Goal: Transaction & Acquisition: Purchase product/service

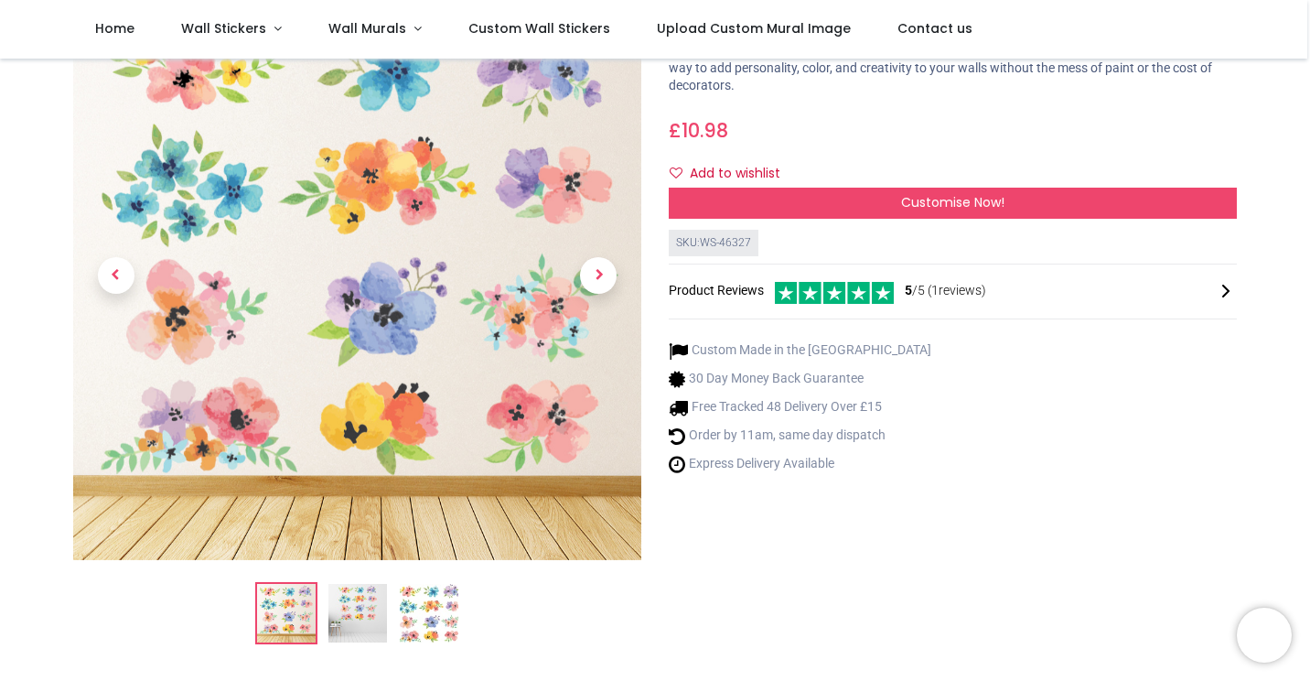
scroll to position [92, 0]
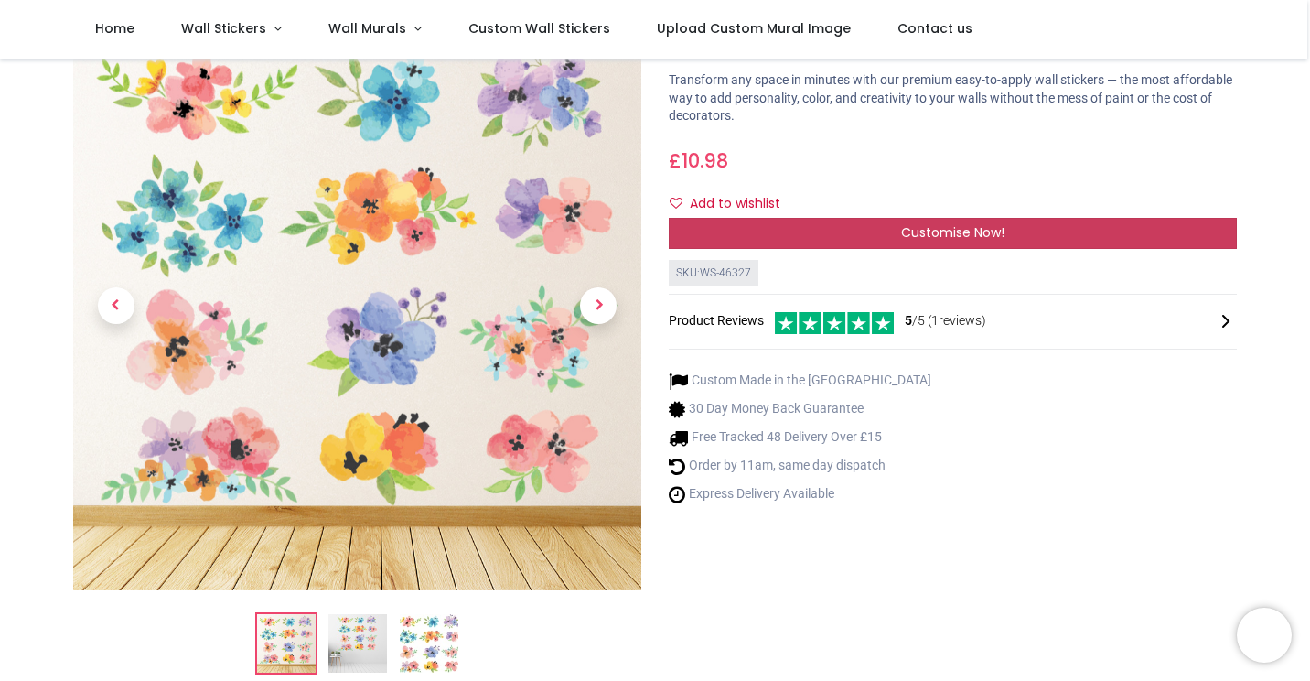
click at [897, 231] on div "Customise Now!" at bounding box center [953, 233] width 568 height 31
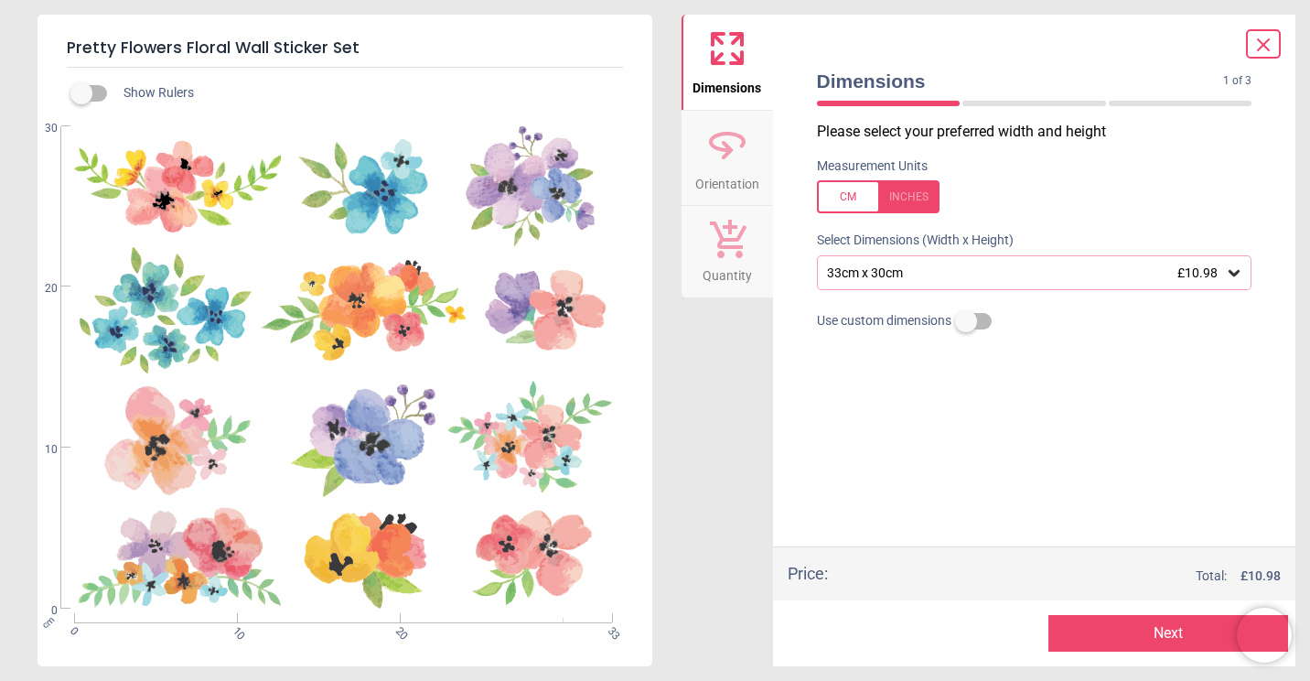
click at [970, 274] on div "33cm x 30cm £10.98" at bounding box center [1025, 273] width 401 height 16
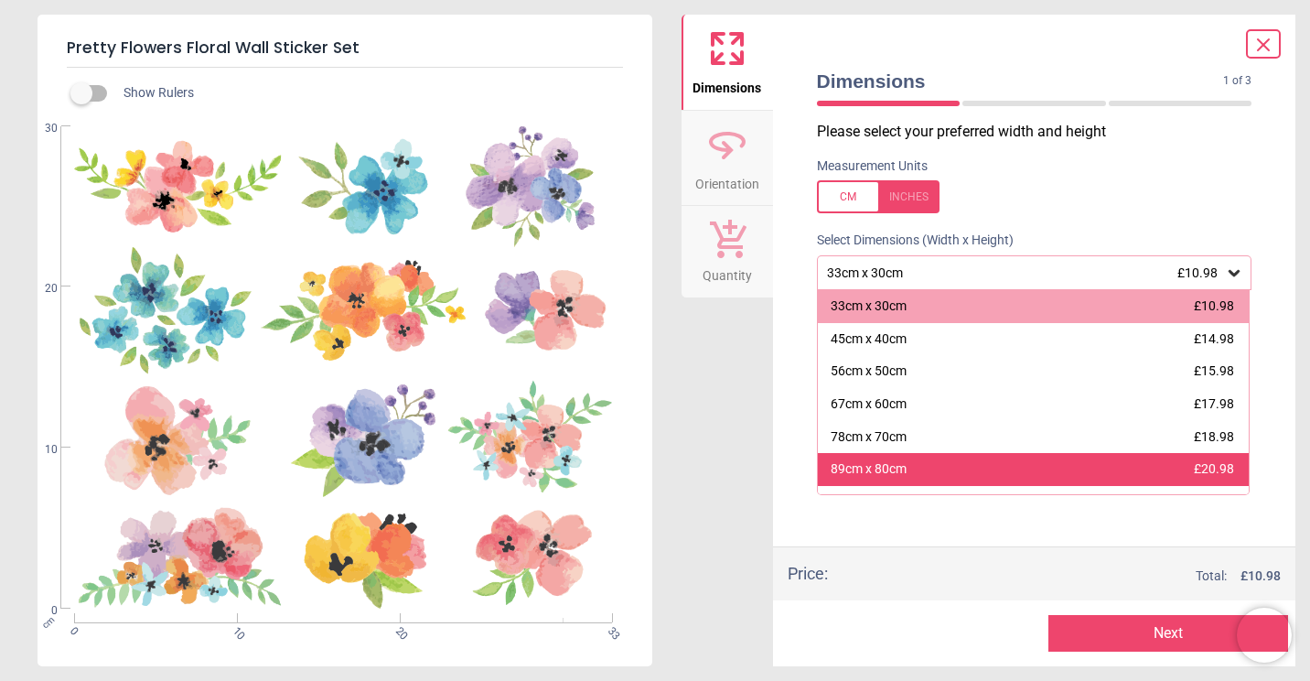
click at [907, 469] on div "89cm x 80cm £20.98" at bounding box center [1034, 469] width 432 height 33
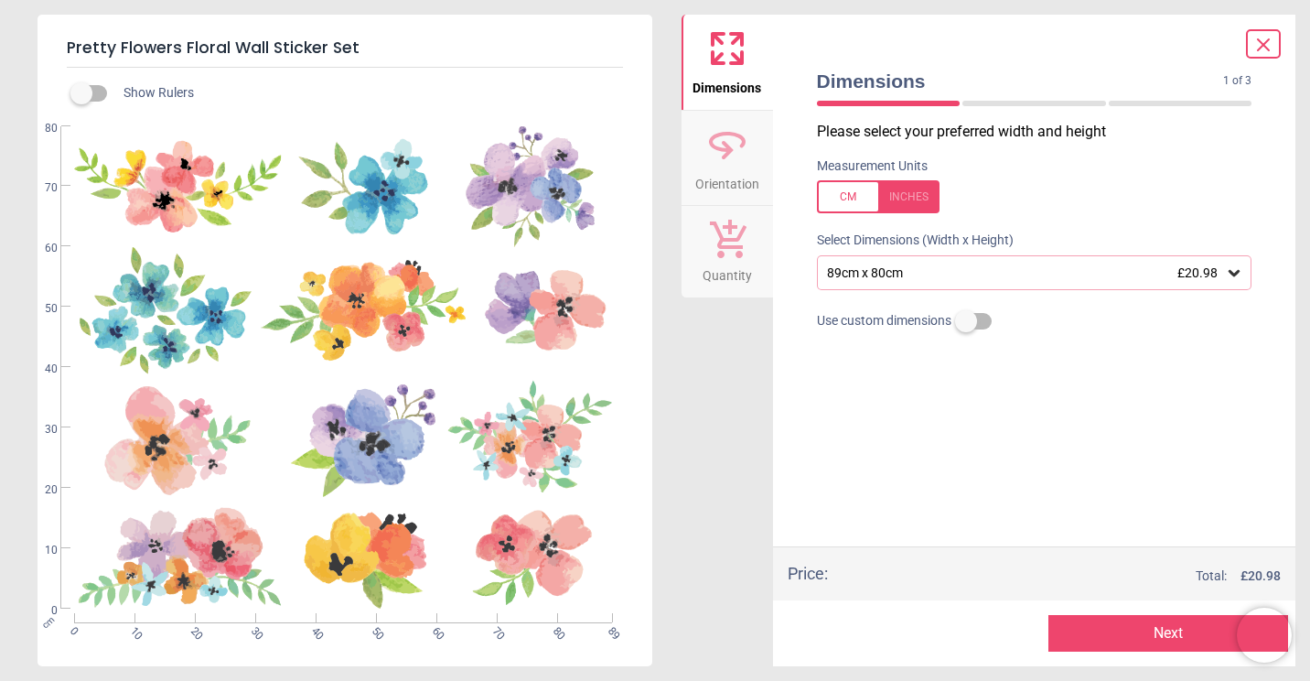
click at [1260, 42] on icon at bounding box center [1263, 44] width 11 height 11
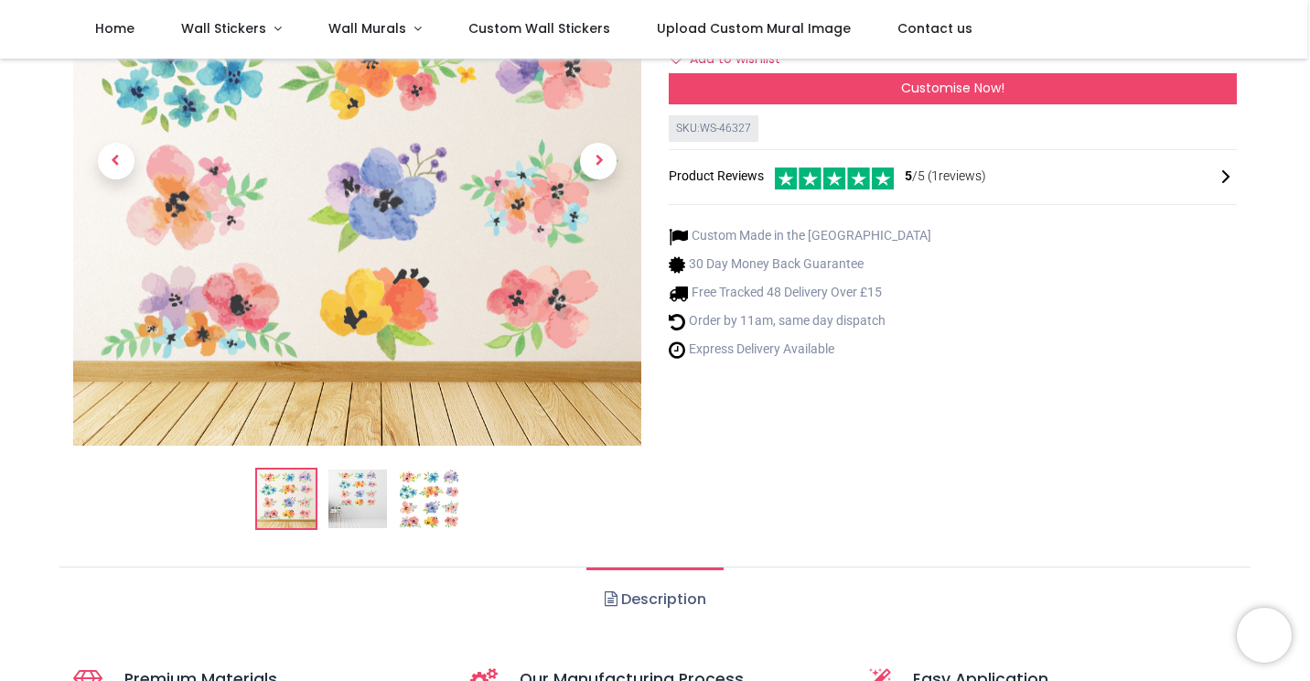
scroll to position [458, 0]
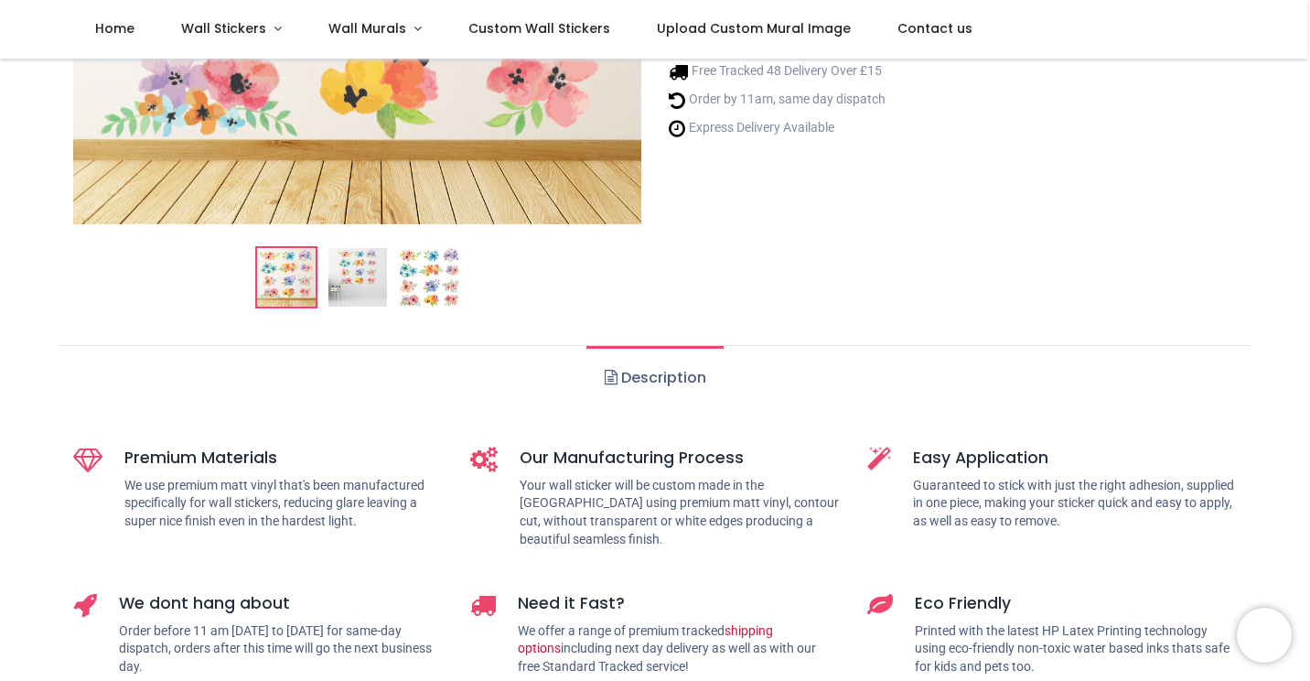
click at [365, 275] on img at bounding box center [358, 277] width 59 height 59
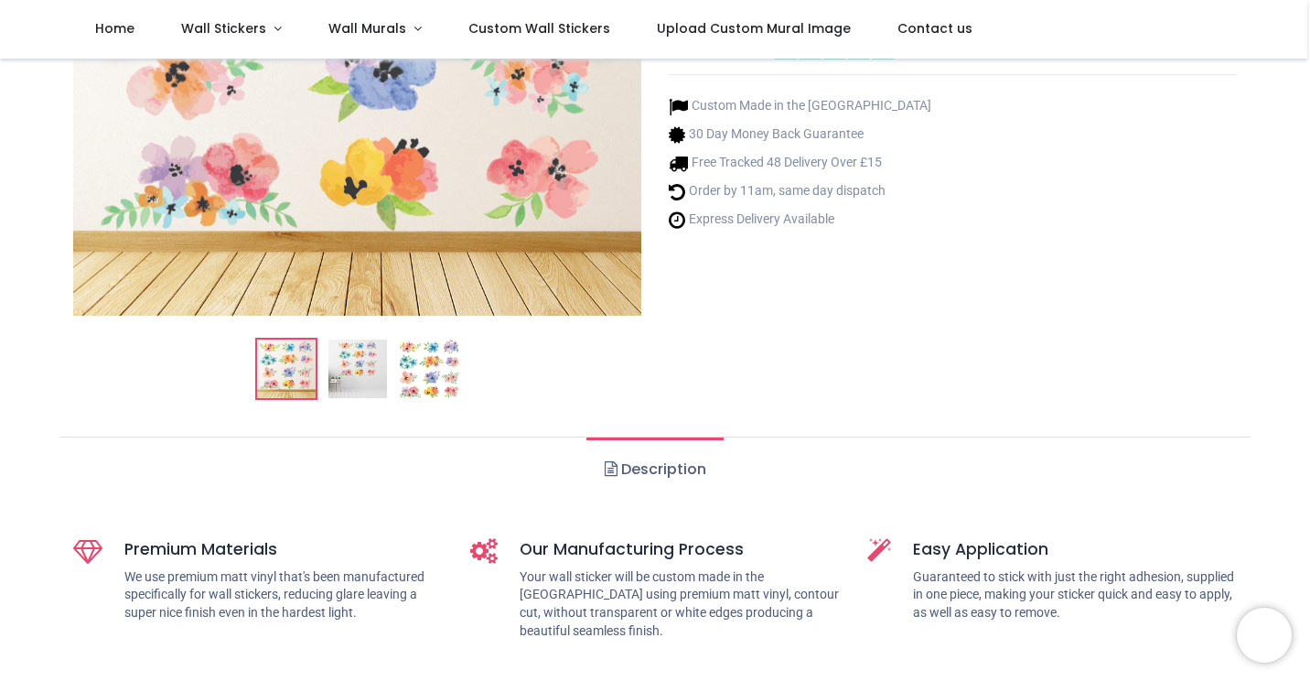
click at [360, 373] on img at bounding box center [358, 369] width 59 height 59
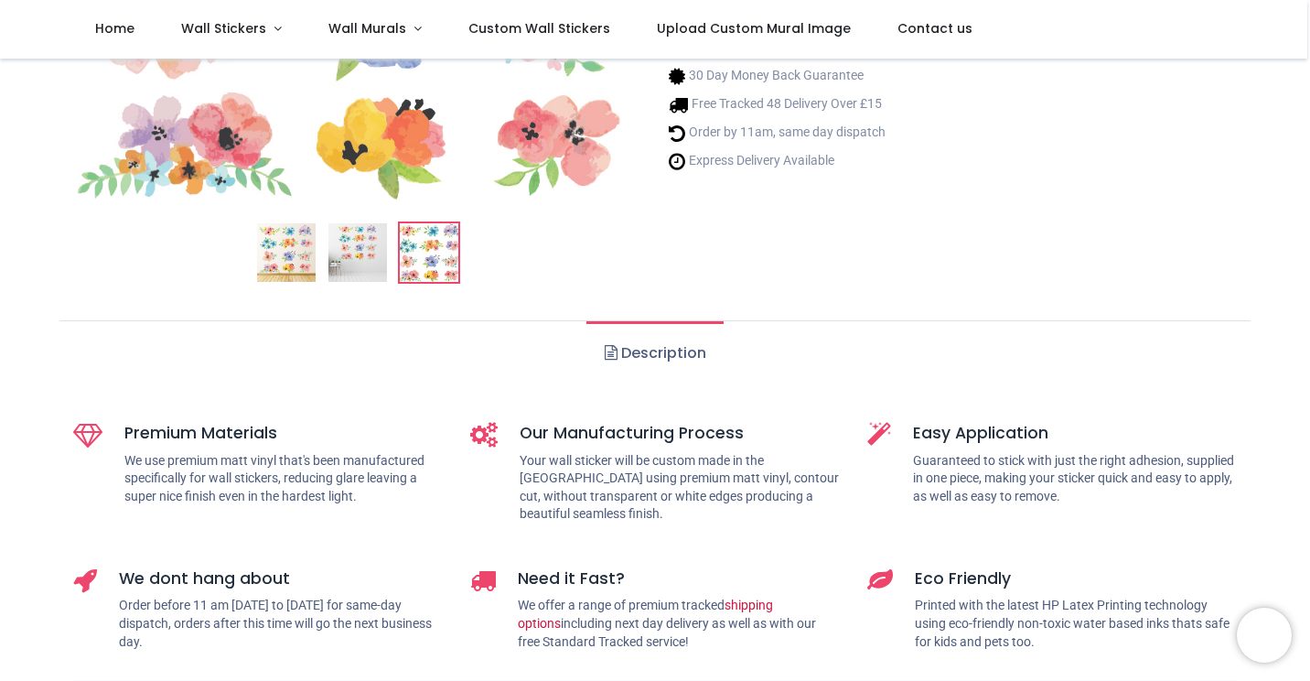
scroll to position [458, 0]
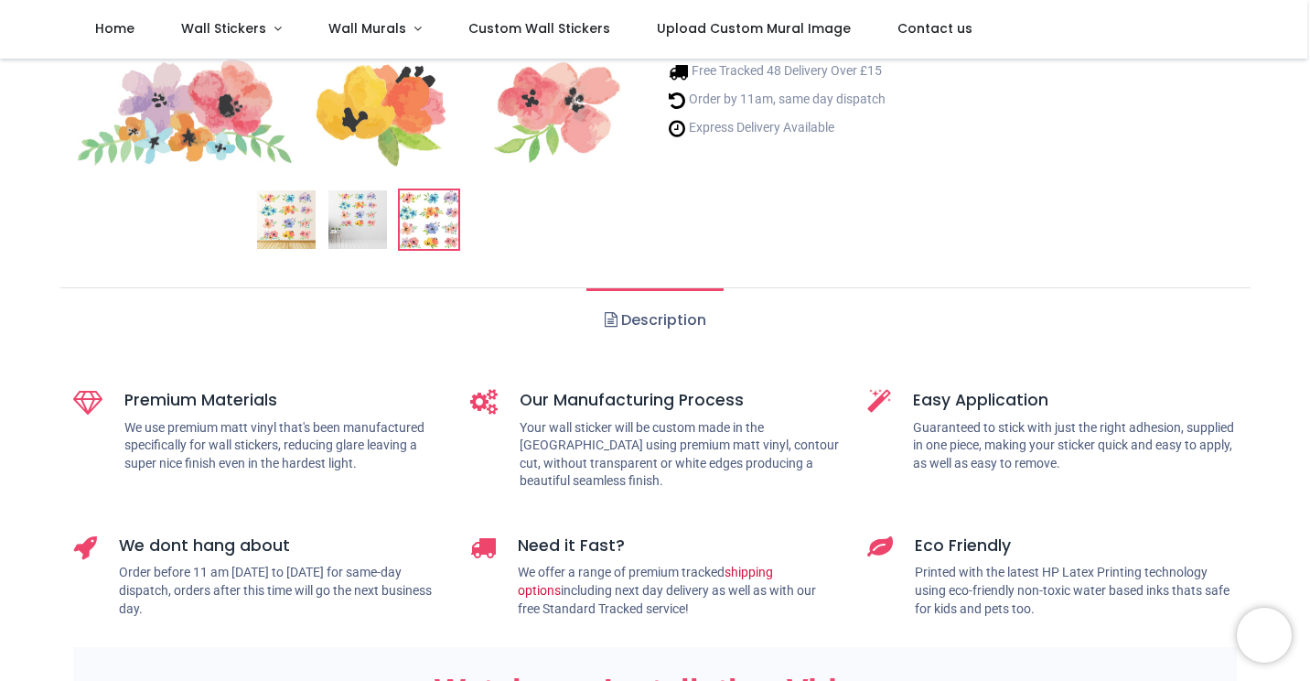
click at [368, 229] on img at bounding box center [358, 219] width 59 height 59
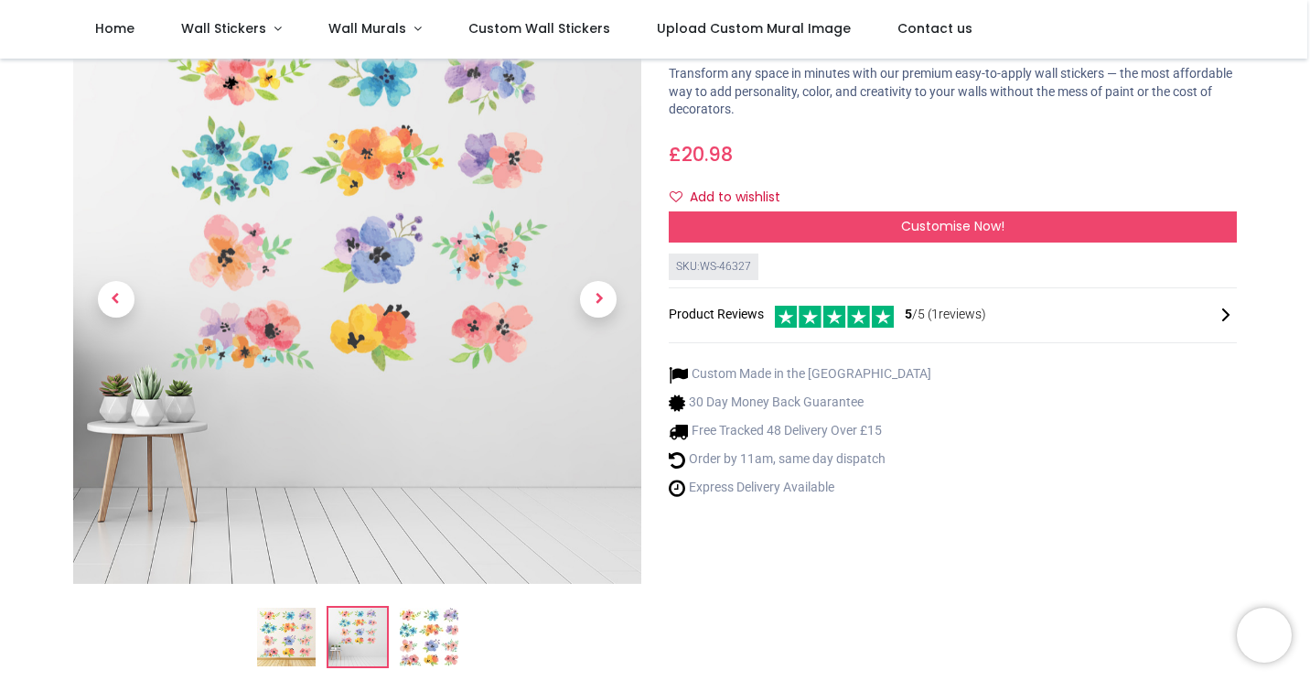
scroll to position [110, 0]
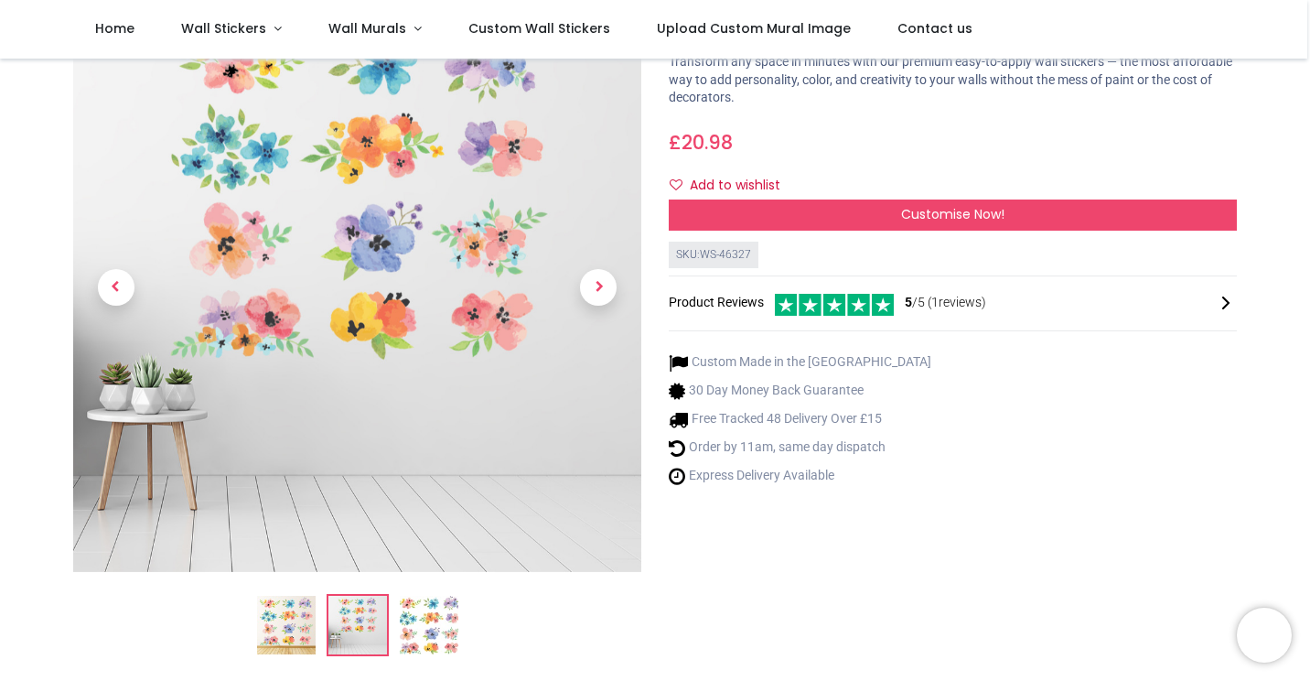
click at [408, 645] on img at bounding box center [429, 625] width 59 height 59
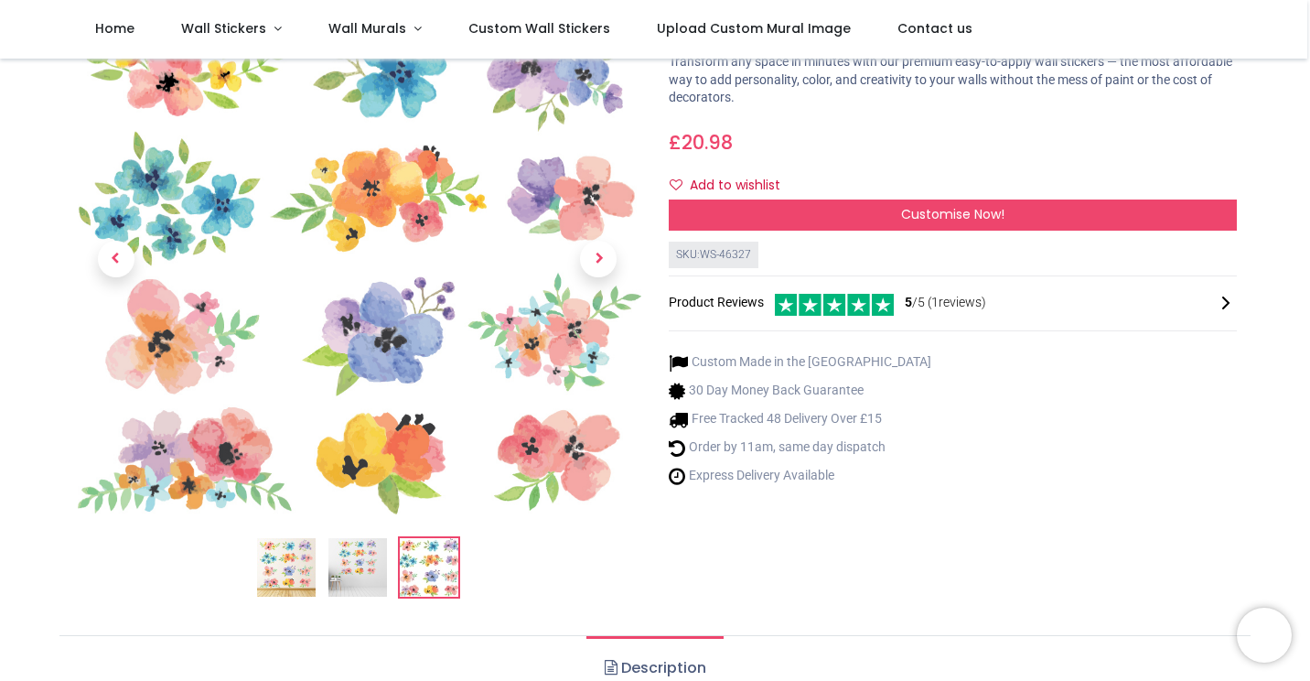
click at [278, 549] on img at bounding box center [286, 567] width 59 height 59
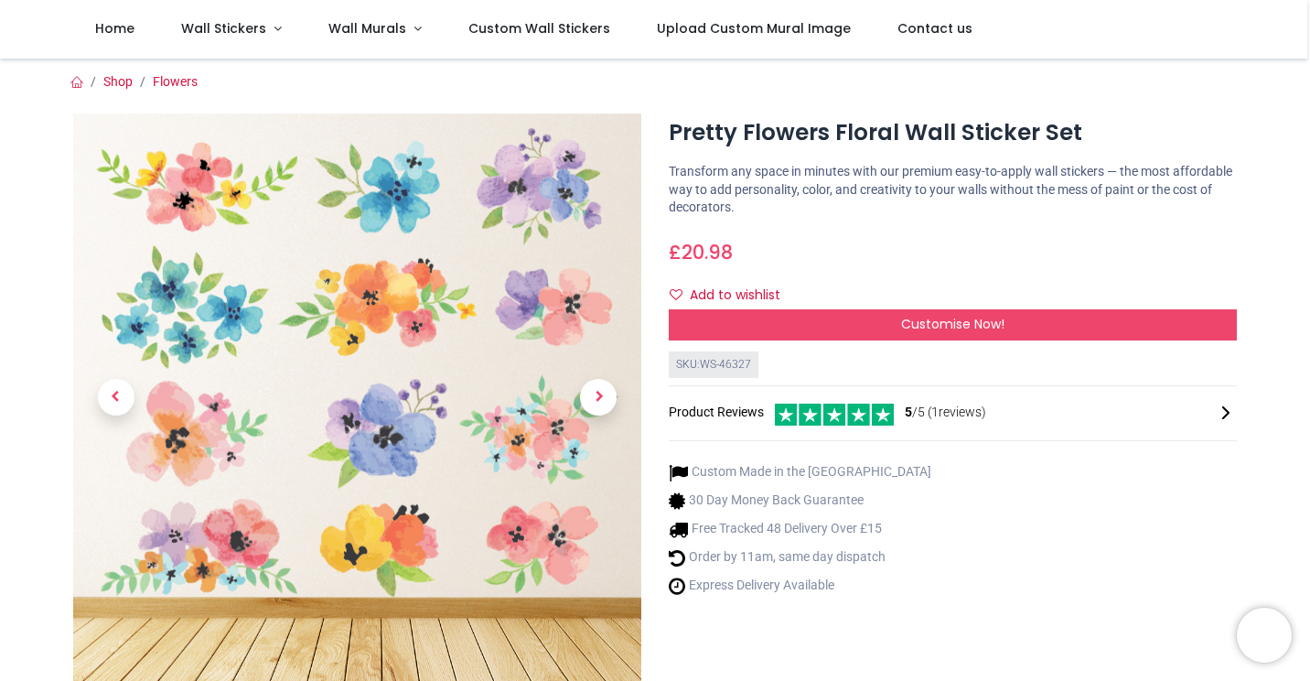
scroll to position [25, 0]
